Goal: Information Seeking & Learning: Find specific fact

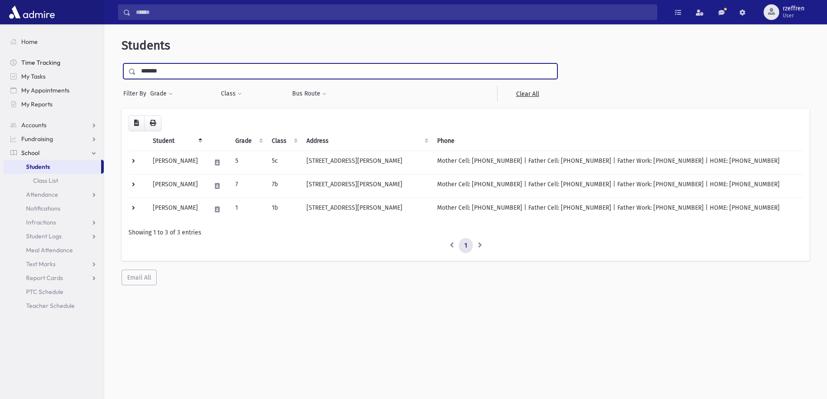
drag, startPoint x: 169, startPoint y: 68, endPoint x: 53, endPoint y: 58, distance: 116.0
click at [63, 61] on div "Search Results All Accounts" at bounding box center [413, 211] width 827 height 422
type input "*****"
click at [122, 63] on input "submit" at bounding box center [134, 69] width 24 height 12
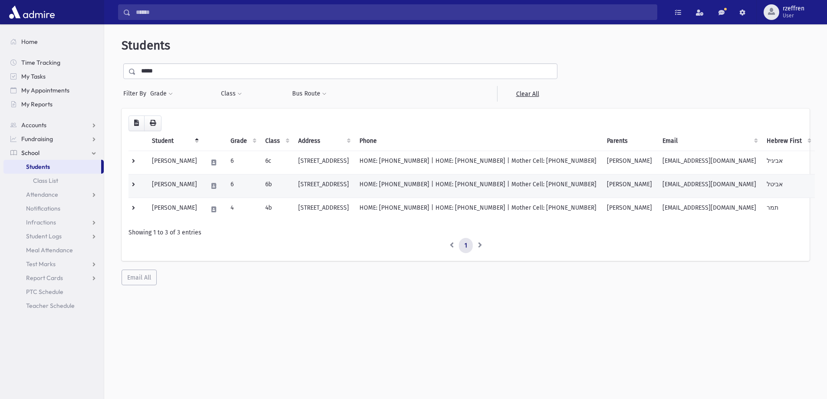
click at [141, 188] on td at bounding box center [138, 185] width 18 height 23
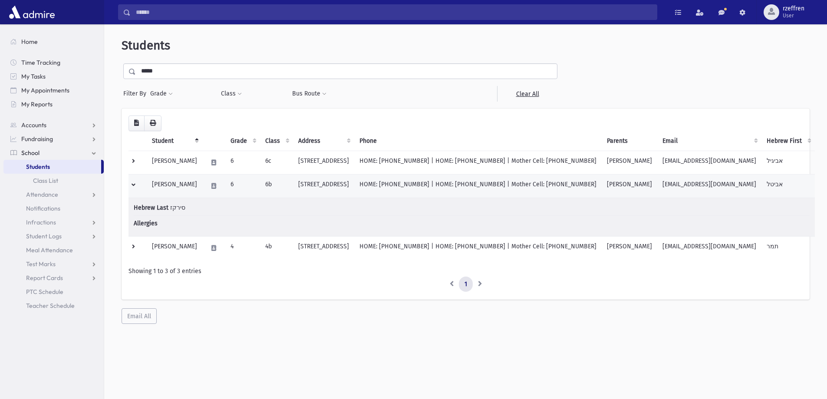
click at [283, 187] on td "6b" at bounding box center [276, 185] width 33 height 23
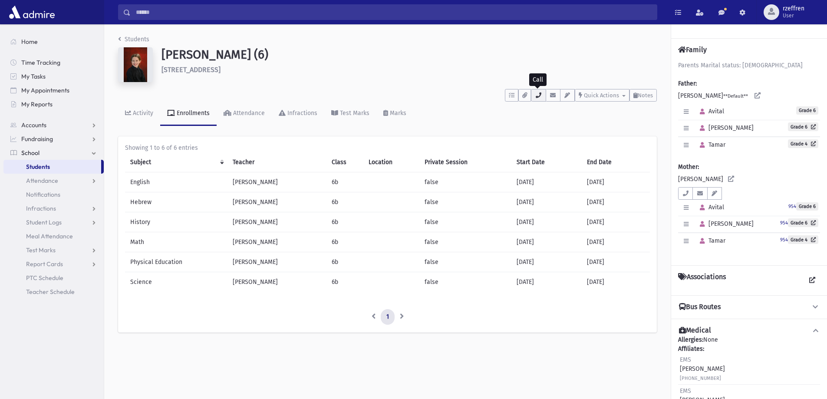
click at [543, 94] on button "button" at bounding box center [538, 95] width 15 height 13
click at [463, 87] on div "To Do's No open tasks Show List Documents No documents Show List • Mother Cell …" at bounding box center [387, 94] width 539 height 16
click at [137, 36] on link "Students" at bounding box center [133, 39] width 31 height 7
